Goal: Navigation & Orientation: Find specific page/section

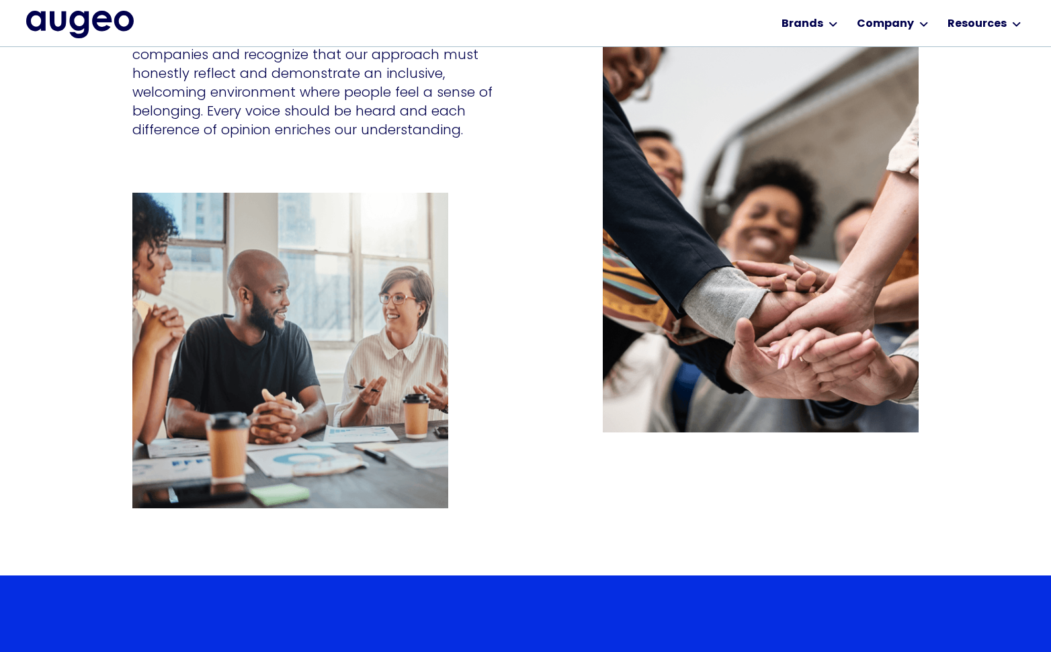
click at [127, 24] on img "home" at bounding box center [80, 24] width 108 height 27
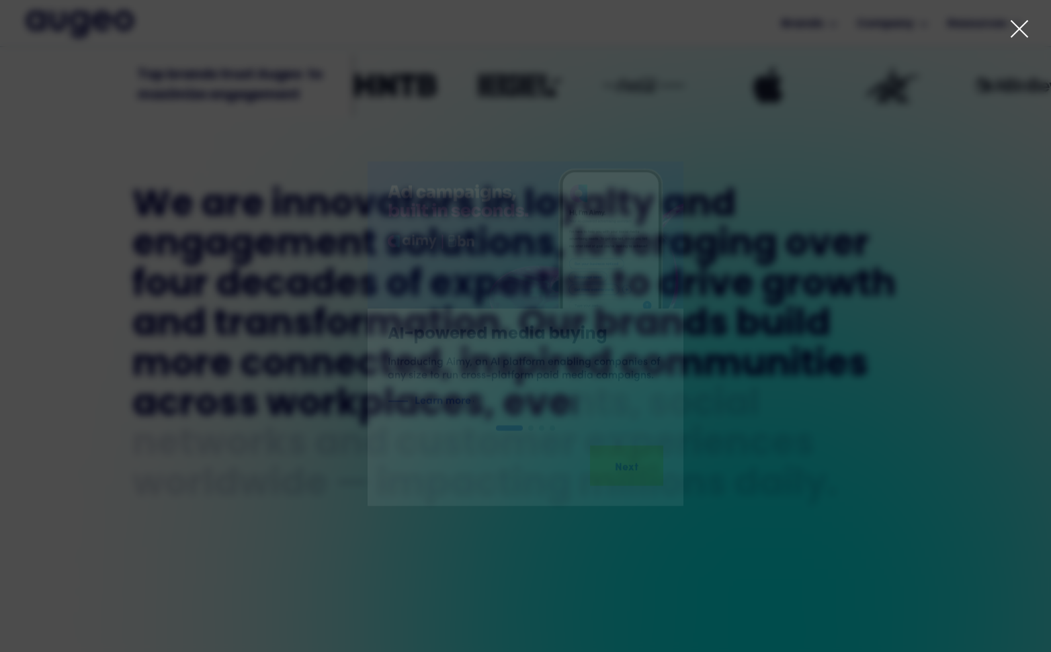
click at [1023, 32] on icon at bounding box center [1019, 29] width 20 height 20
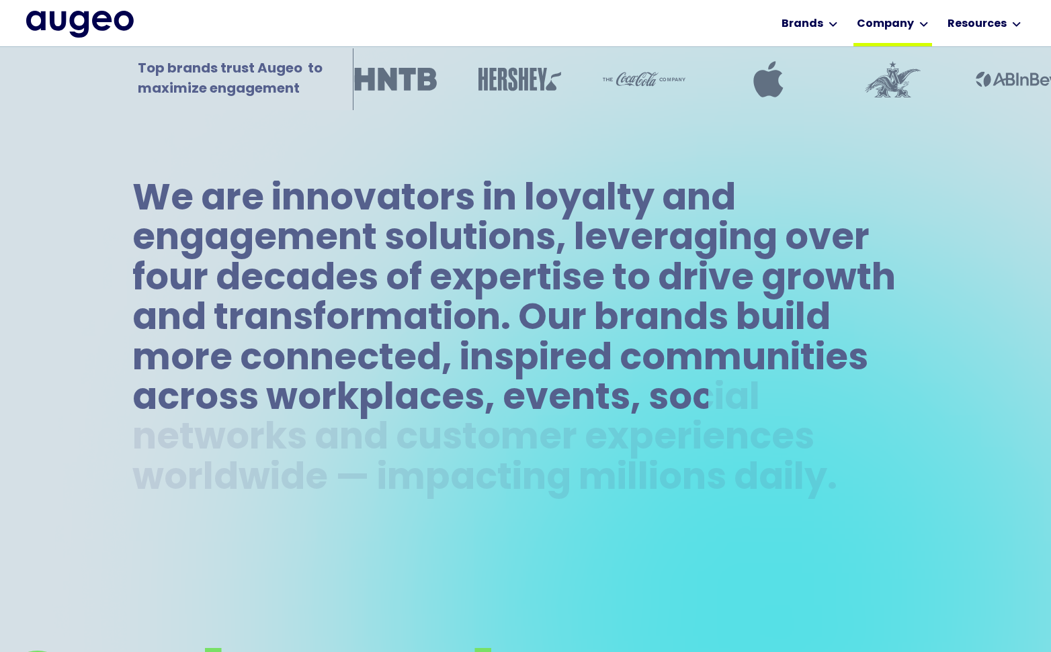
scroll to position [645, 0]
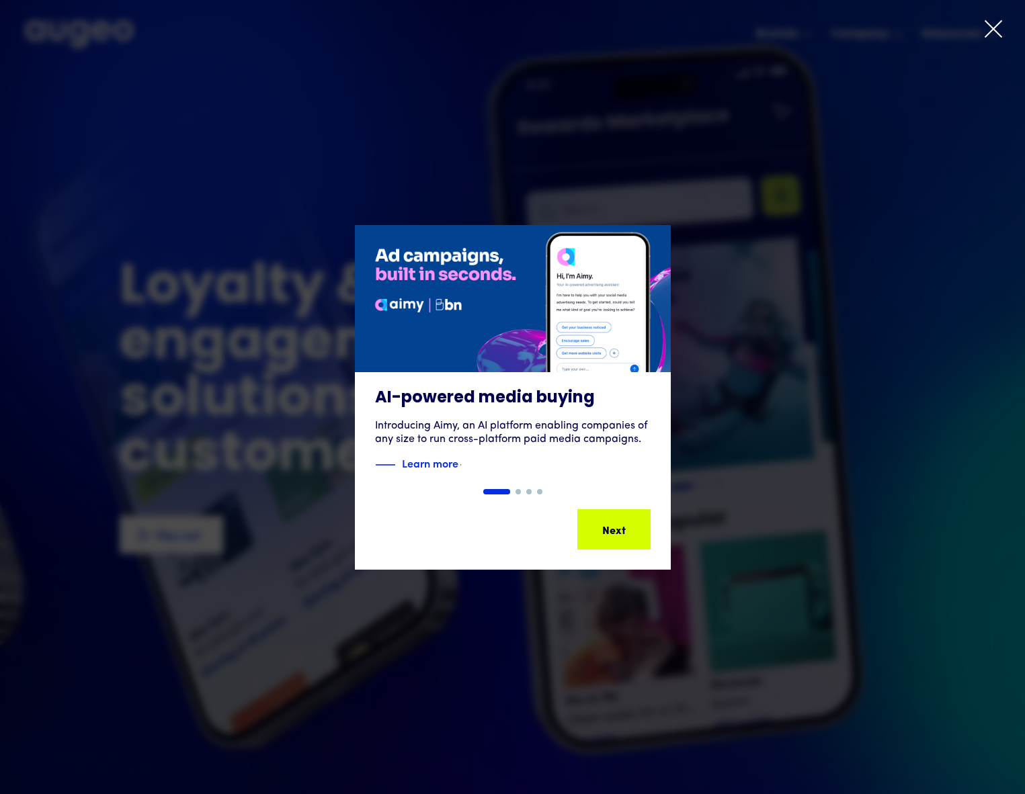
click at [989, 32] on icon at bounding box center [993, 29] width 16 height 16
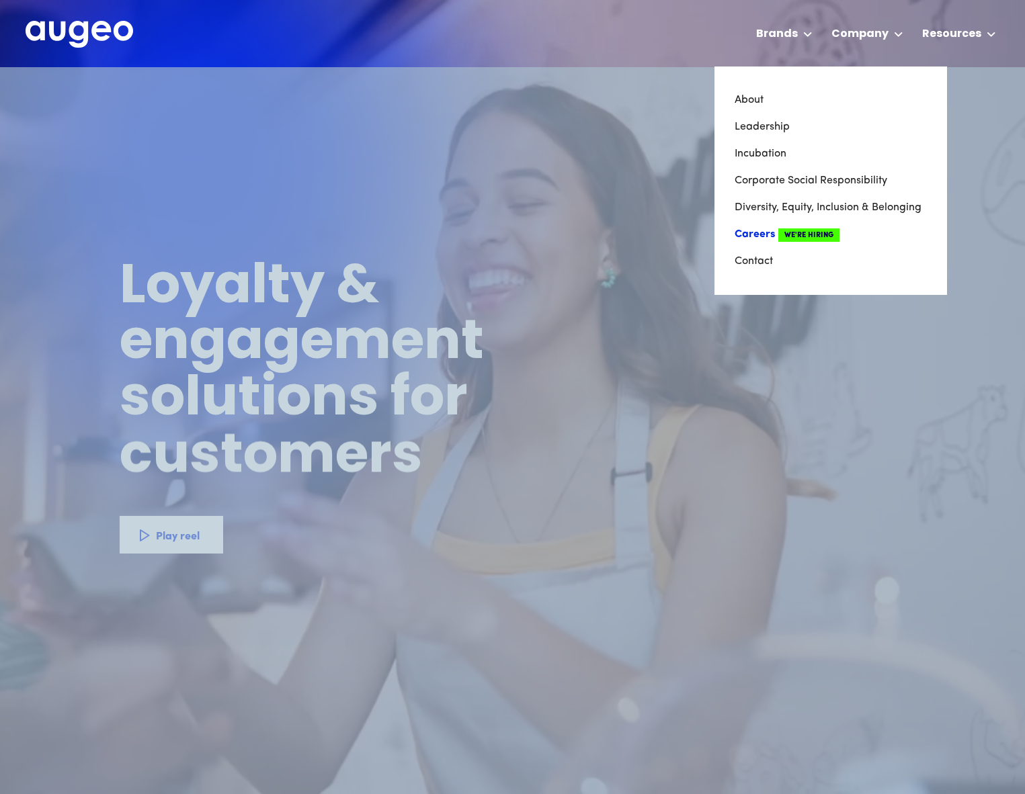
click at [755, 230] on link "Careers We're Hiring" at bounding box center [830, 234] width 192 height 27
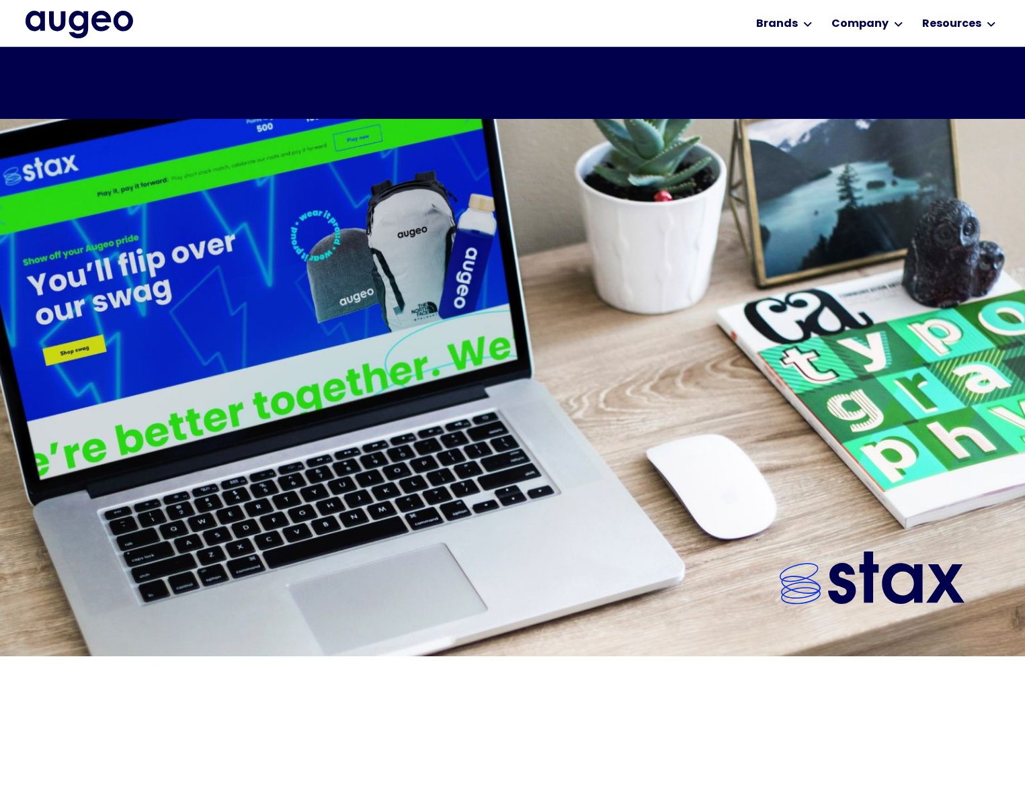
scroll to position [1871, 0]
